Goal: Navigation & Orientation: Go to known website

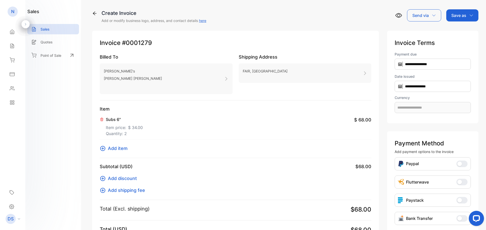
type input "**********"
click at [39, 29] on div "Sales" at bounding box center [53, 29] width 52 height 10
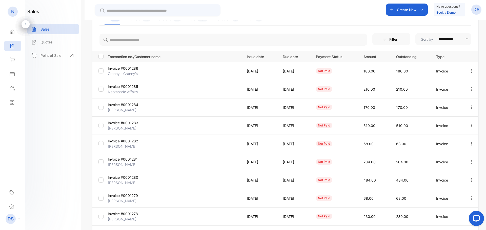
scroll to position [25, 0]
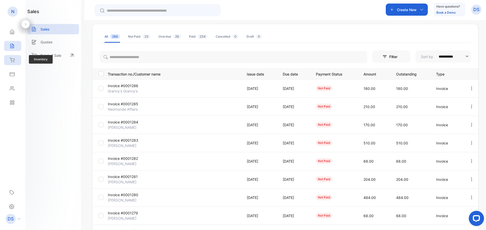
click at [12, 62] on icon at bounding box center [12, 60] width 5 height 5
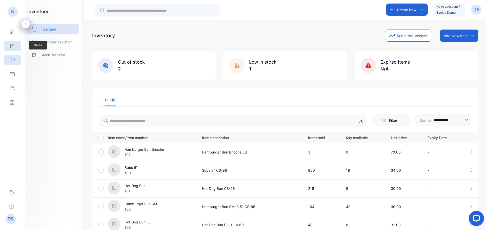
click at [12, 47] on icon at bounding box center [12, 46] width 5 height 5
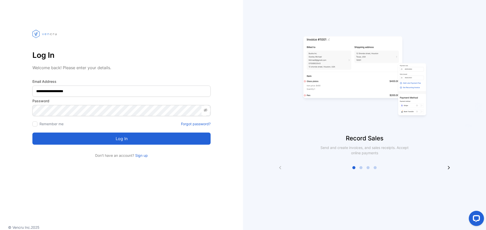
click at [80, 138] on button "Log in" at bounding box center [121, 139] width 178 height 12
click at [148, 139] on button "Log in" at bounding box center [121, 139] width 178 height 12
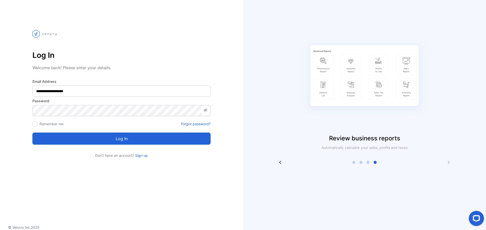
click at [174, 140] on button "Log in" at bounding box center [121, 139] width 178 height 12
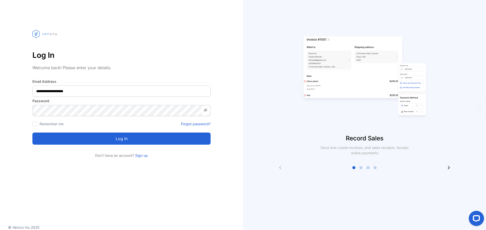
click at [121, 140] on button "Log in" at bounding box center [121, 139] width 178 height 12
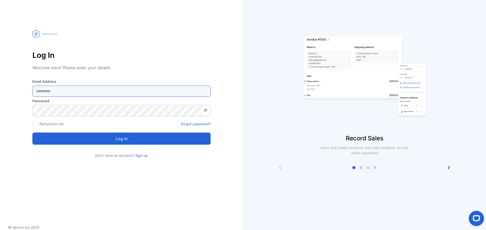
type Address-inputemail "**********"
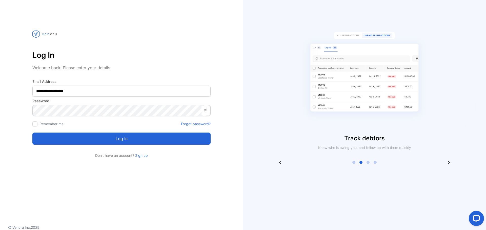
click at [81, 141] on button "Log in" at bounding box center [121, 139] width 178 height 12
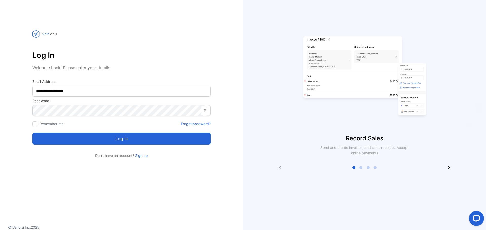
click at [206, 110] on icon at bounding box center [205, 110] width 4 height 4
click at [208, 57] on p "Log In" at bounding box center [121, 55] width 178 height 12
